Goal: Find specific page/section: Find specific page/section

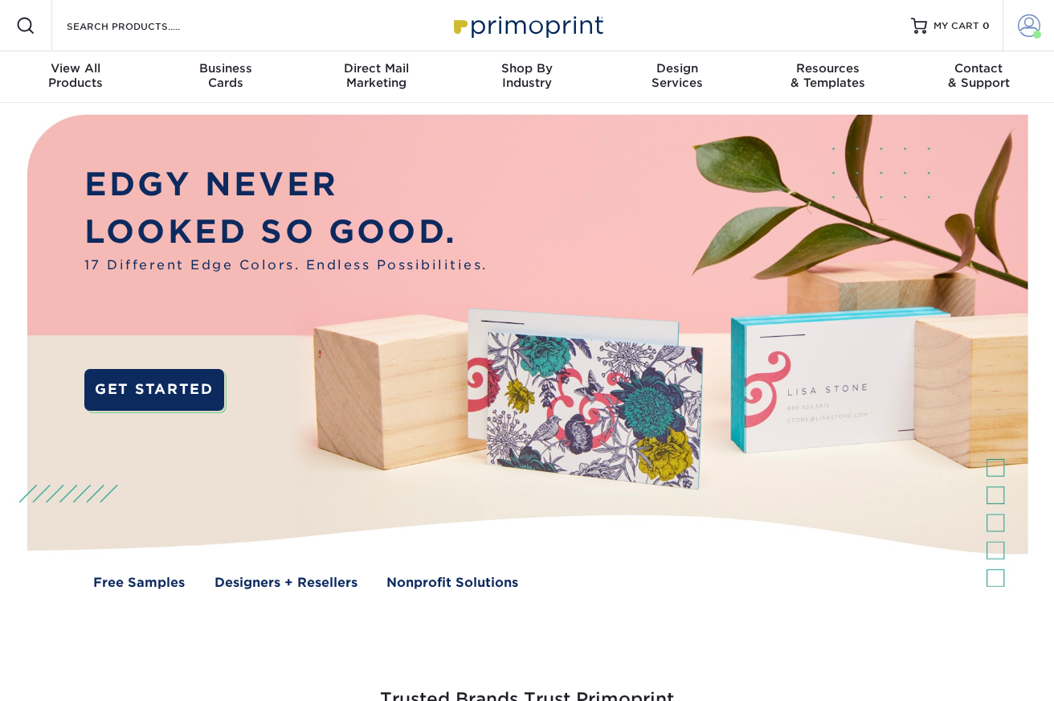
click at [1036, 31] on span at bounding box center [1037, 35] width 8 height 8
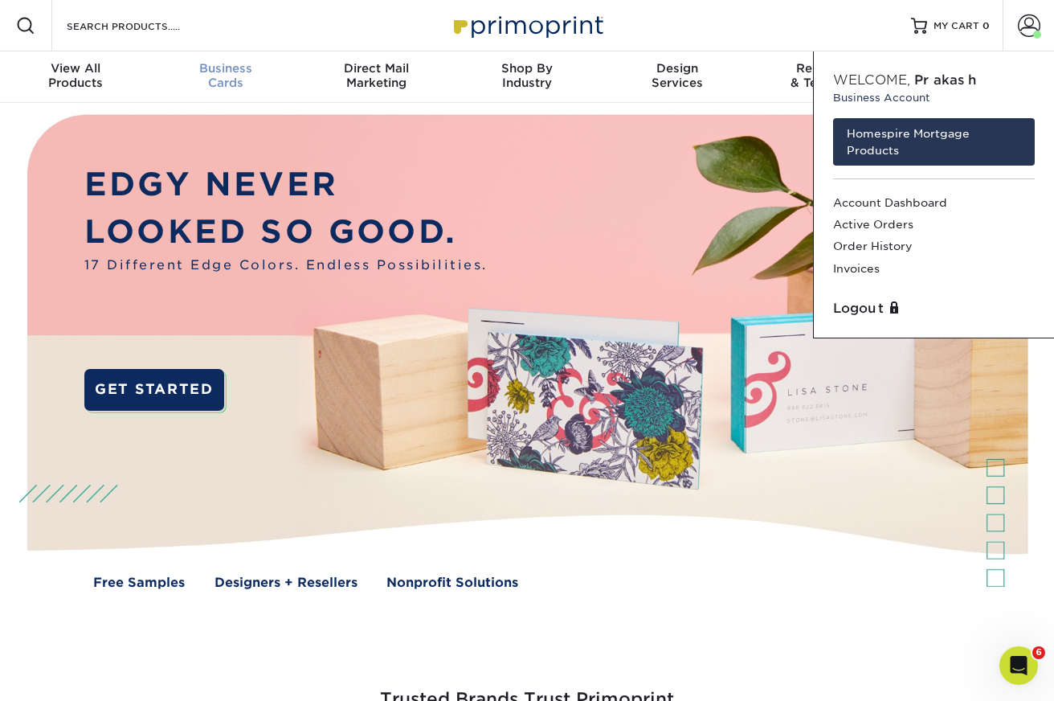
click at [234, 88] on div "Business Cards" at bounding box center [225, 75] width 150 height 29
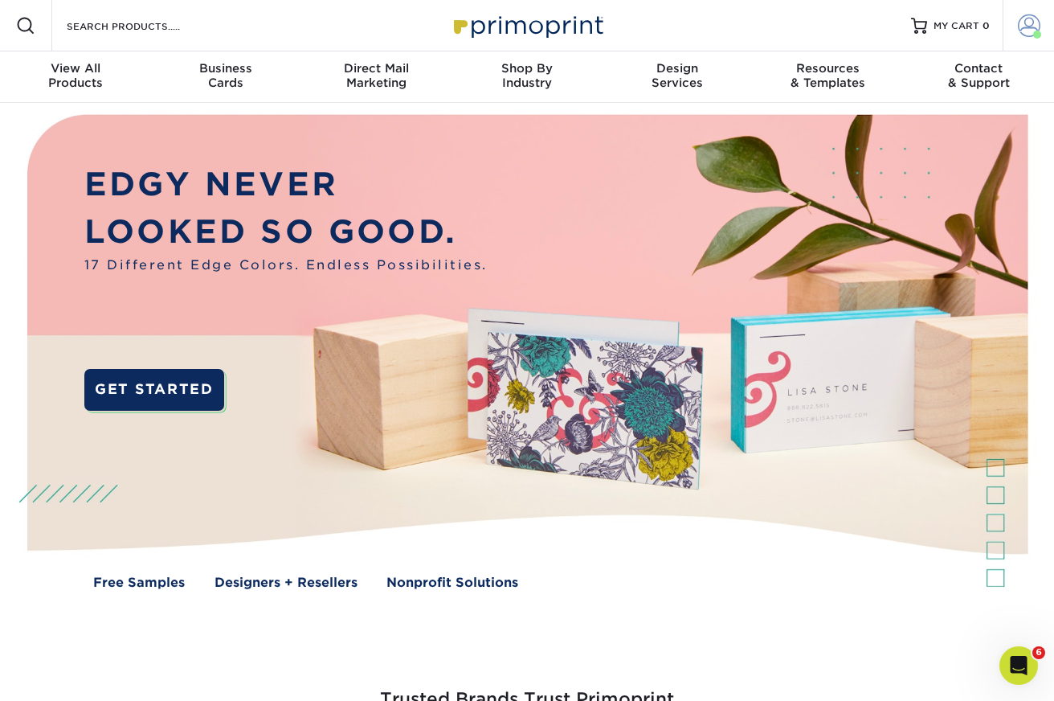
click at [1037, 22] on span at bounding box center [1029, 25] width 22 height 22
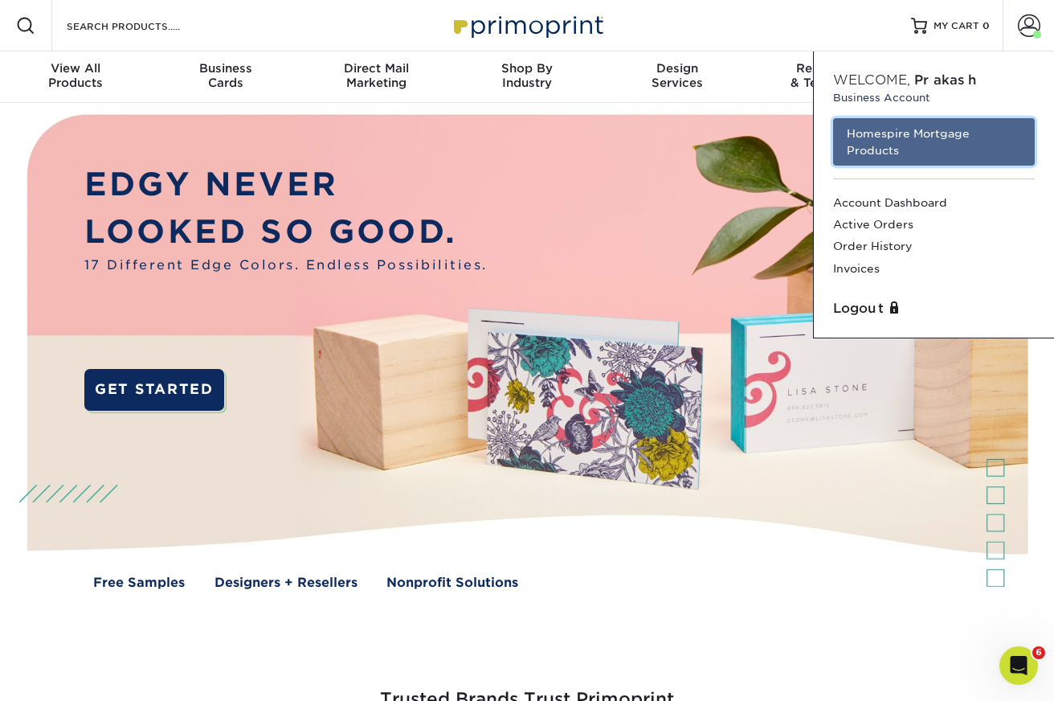
click at [920, 140] on link "Homespire Mortgage Products" at bounding box center [934, 141] width 202 height 47
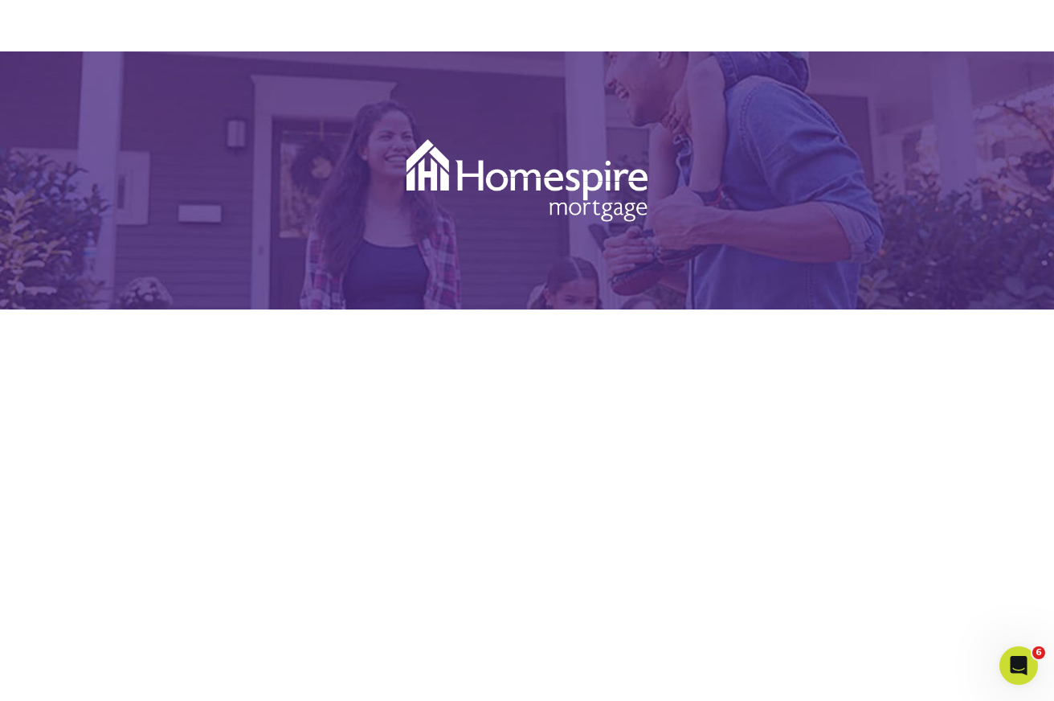
scroll to position [221, 0]
